Goal: Task Accomplishment & Management: Manage account settings

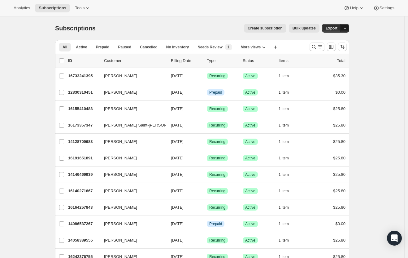
click at [347, 31] on button "button" at bounding box center [345, 28] width 9 height 9
click at [328, 28] on button "Export" at bounding box center [331, 28] width 19 height 9
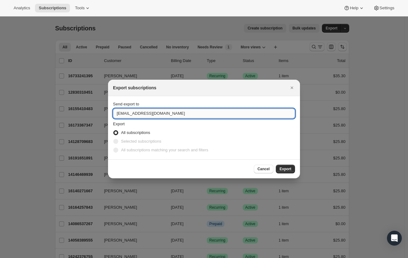
click at [126, 115] on input "[EMAIL_ADDRESS][DOMAIN_NAME]" at bounding box center [204, 113] width 182 height 10
click at [121, 114] on input "[EMAIL_ADDRESS][DOMAIN_NAME]" at bounding box center [204, 113] width 182 height 10
type input "[EMAIL_ADDRESS][DOMAIN_NAME]"
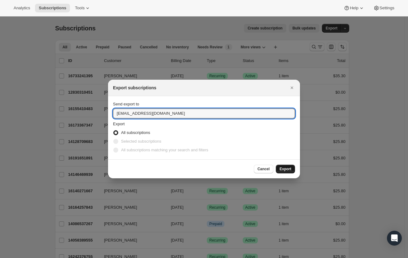
click at [284, 170] on span "Export" at bounding box center [286, 168] width 12 height 5
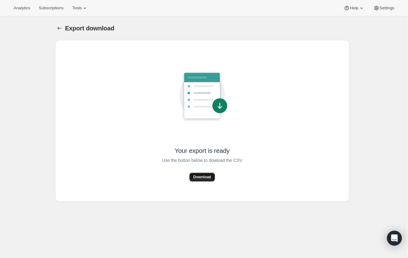
click at [208, 178] on span "Download" at bounding box center [202, 176] width 18 height 5
click at [318, 40] on div "Your export is ready Use the button below to dowload the CSV Download" at bounding box center [202, 121] width 294 height 162
click at [196, 181] on button "Download" at bounding box center [202, 177] width 25 height 9
click at [59, 8] on span "Subscriptions" at bounding box center [51, 8] width 25 height 5
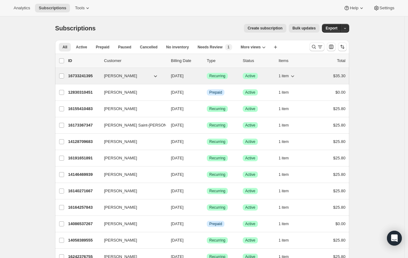
click at [116, 79] on div "16733241395 Bailey Caron 10/08/2025 Success Recurring Success Active 1 item $35…" at bounding box center [207, 76] width 278 height 9
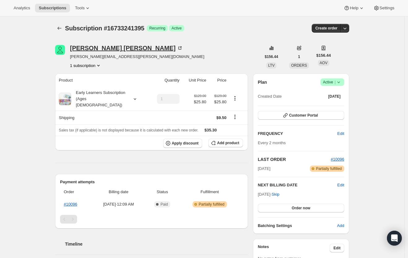
click at [86, 50] on div "Bailey Caron" at bounding box center [126, 48] width 113 height 6
drag, startPoint x: 130, startPoint y: 51, endPoint x: 73, endPoint y: 49, distance: 57.0
click at [73, 49] on div "Bailey Caron bailey.caron@hotmail.com 1 subscription" at bounding box center [158, 57] width 206 height 24
copy div "Bailey Caron"
click at [63, 30] on icon "Subscriptions" at bounding box center [59, 28] width 6 height 6
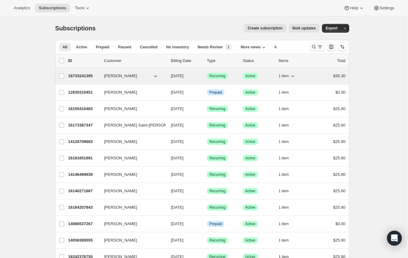
click at [184, 78] on span "[DATE]" at bounding box center [177, 75] width 13 height 5
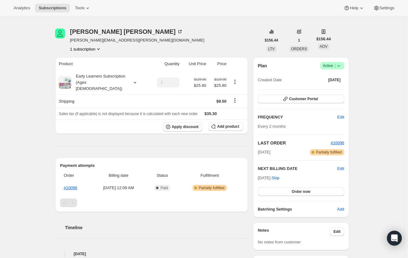
scroll to position [19, 0]
